Goal: Information Seeking & Learning: Learn about a topic

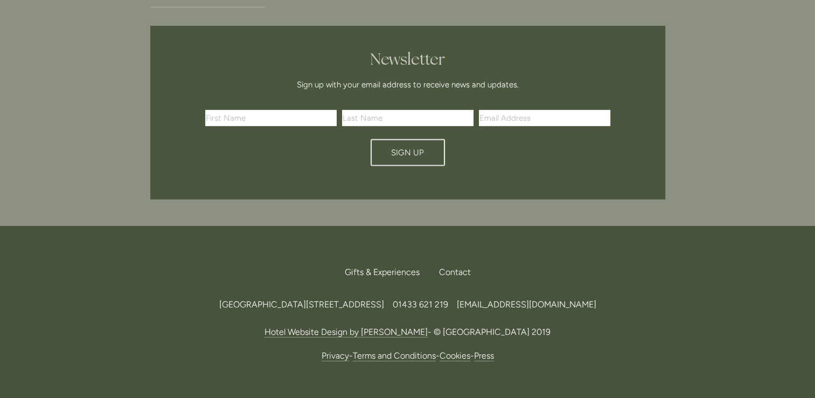
scroll to position [3221, 0]
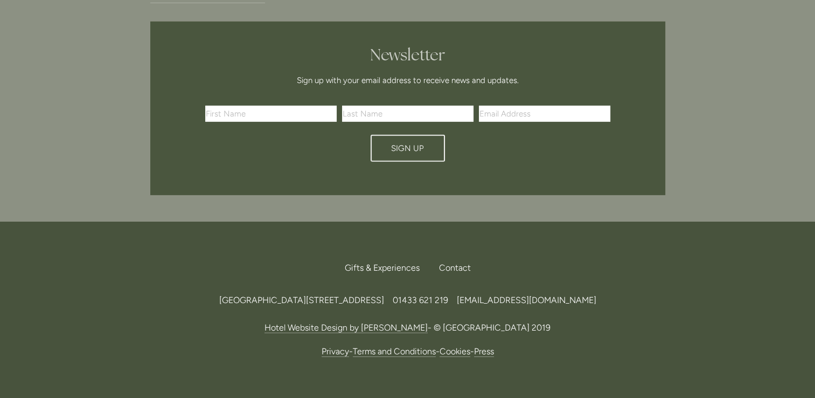
click at [396, 346] on link "Terms and Conditions" at bounding box center [394, 351] width 83 height 11
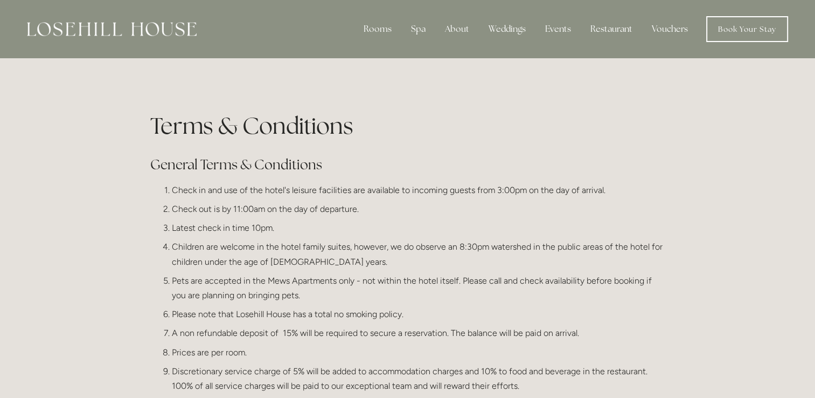
click at [396, 291] on p "Pets are accepted in the Mews Apartments only - not within the hotel itself. Pl…" at bounding box center [419, 287] width 494 height 29
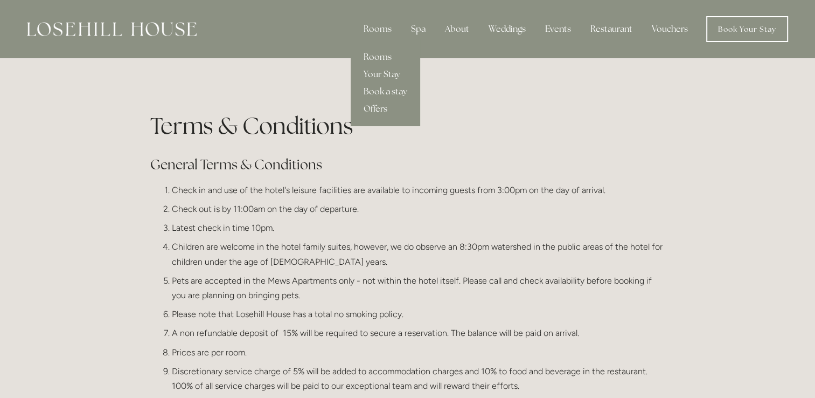
click at [384, 58] on link "Rooms" at bounding box center [386, 57] width 70 height 17
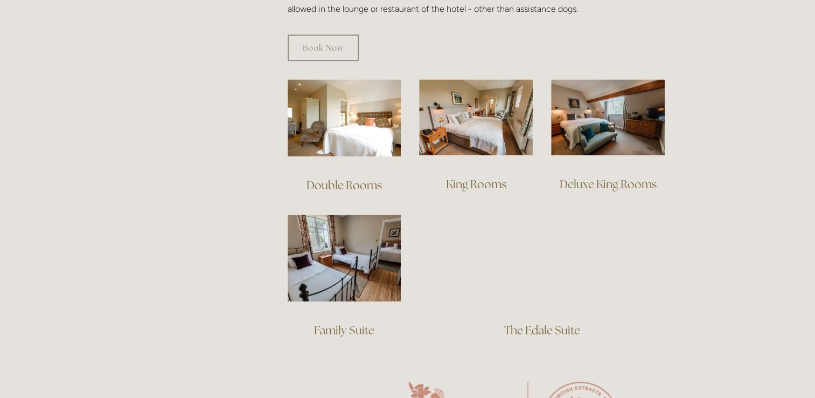
scroll to position [690, 0]
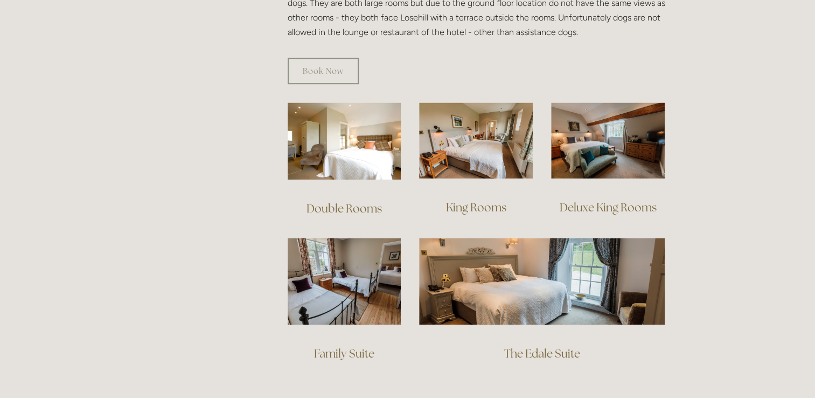
click at [621, 200] on link "Deluxe King Rooms" at bounding box center [608, 207] width 97 height 15
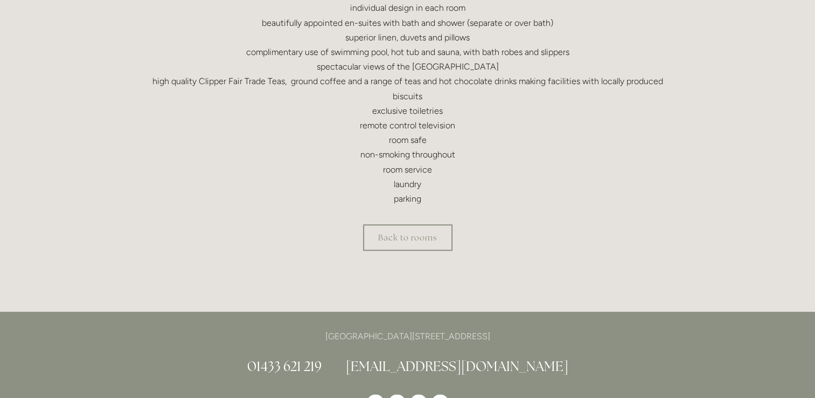
scroll to position [424, 0]
click at [406, 224] on link "Back to rooms" at bounding box center [407, 236] width 89 height 26
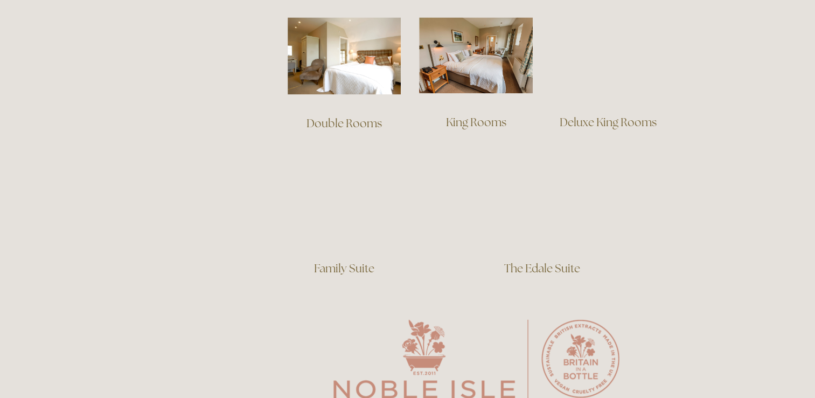
scroll to position [775, 0]
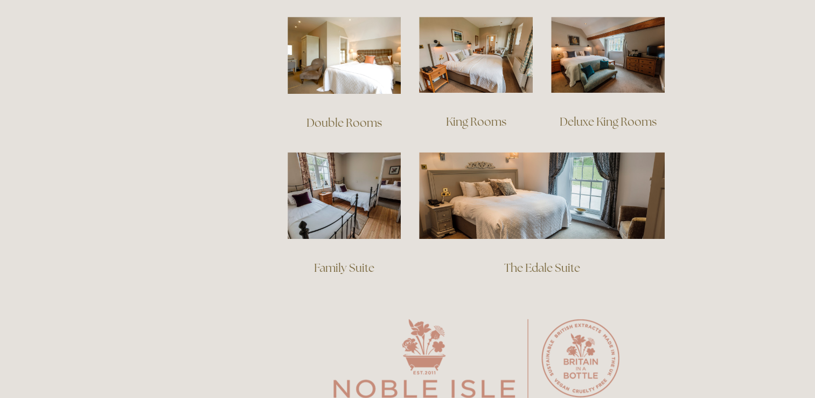
click at [476, 114] on link "King Rooms" at bounding box center [476, 121] width 60 height 15
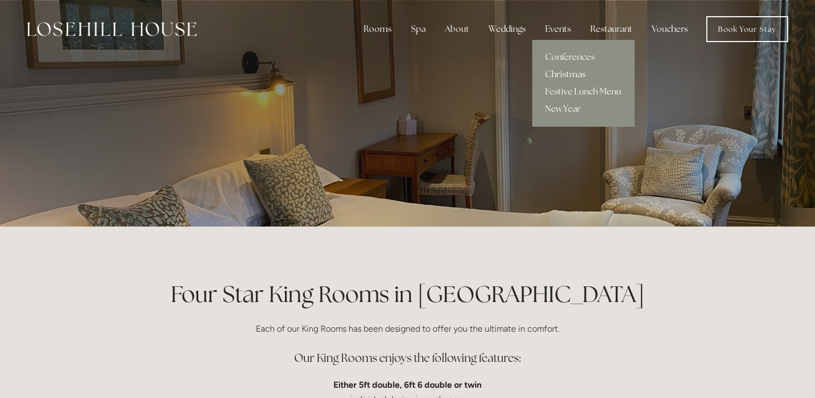
click at [565, 75] on link "Christmas" at bounding box center [583, 74] width 102 height 17
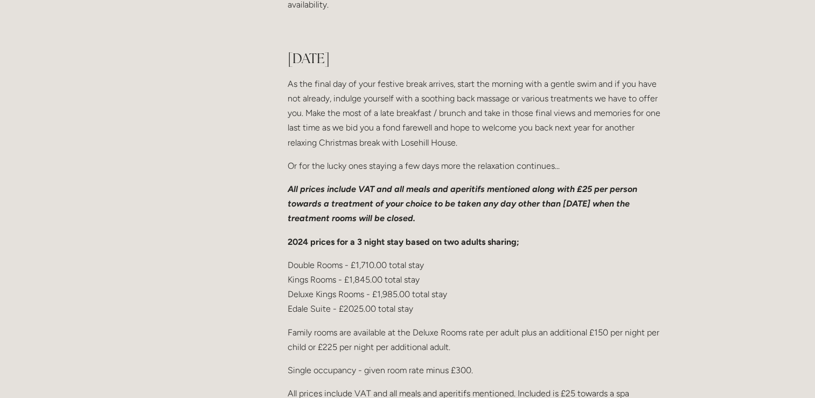
scroll to position [1516, 0]
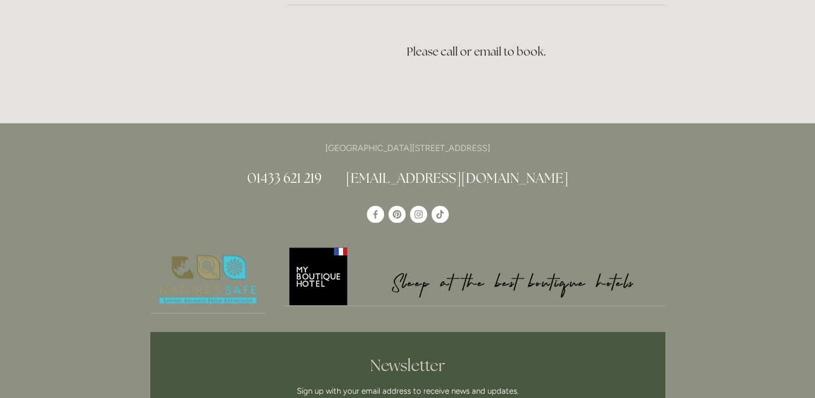
scroll to position [2203, 0]
